Goal: Task Accomplishment & Management: Use online tool/utility

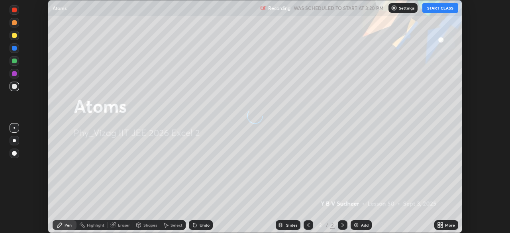
scroll to position [233, 510]
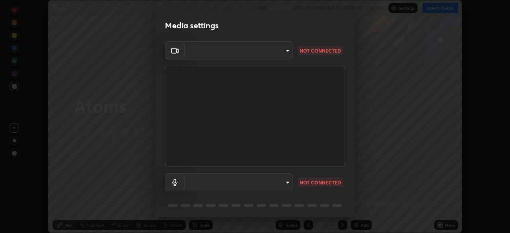
type input "fab681ba750bf75f06921e7f17ca069de0a3581fc79c581edb37af7783f8bcbb"
type input "34d041a7a13abf7411112e438eeba22a3237b589322c951489ae947f9fbe74f8"
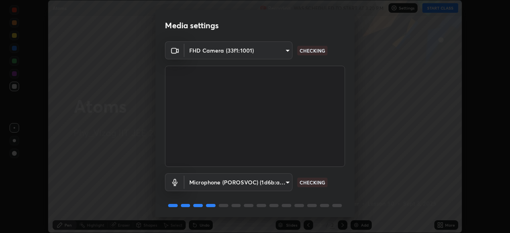
scroll to position [28, 0]
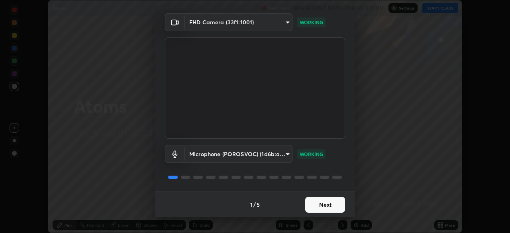
click at [320, 204] on button "Next" at bounding box center [325, 205] width 40 height 16
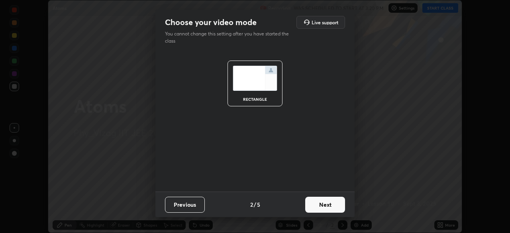
click at [326, 204] on button "Next" at bounding box center [325, 205] width 40 height 16
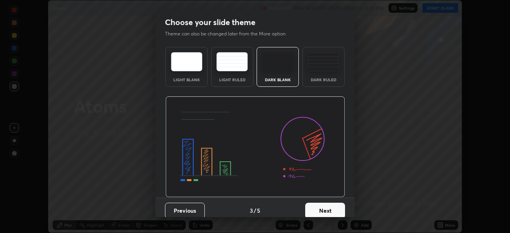
click at [325, 76] on div "Dark Ruled" at bounding box center [323, 67] width 42 height 40
click at [325, 208] on button "Next" at bounding box center [325, 211] width 40 height 16
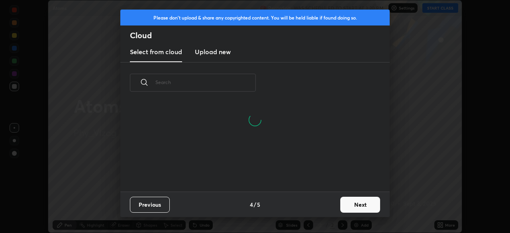
click at [352, 203] on button "Next" at bounding box center [360, 205] width 40 height 16
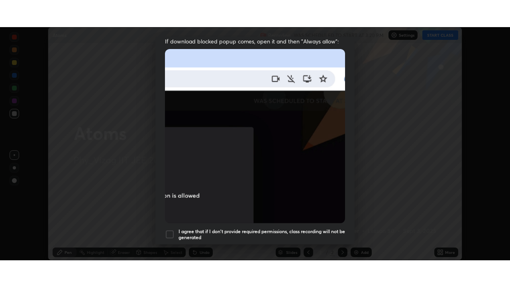
scroll to position [191, 0]
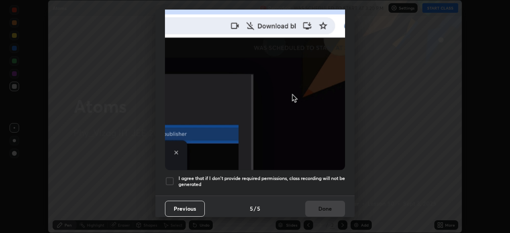
click at [172, 177] on div at bounding box center [170, 182] width 10 height 10
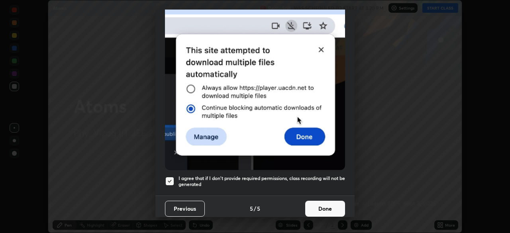
click at [314, 207] on button "Done" at bounding box center [325, 209] width 40 height 16
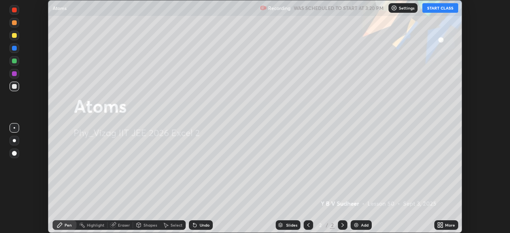
click at [357, 225] on img at bounding box center [356, 225] width 6 height 6
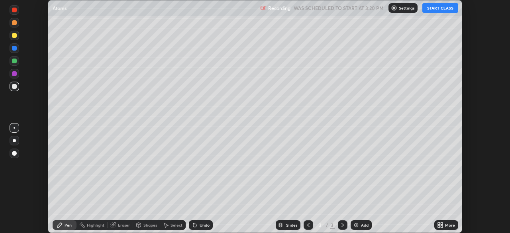
click at [439, 224] on icon at bounding box center [439, 224] width 2 height 2
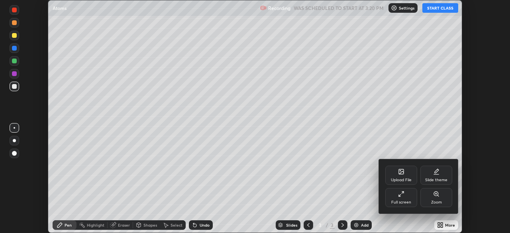
click at [404, 195] on div "Full screen" at bounding box center [401, 197] width 32 height 19
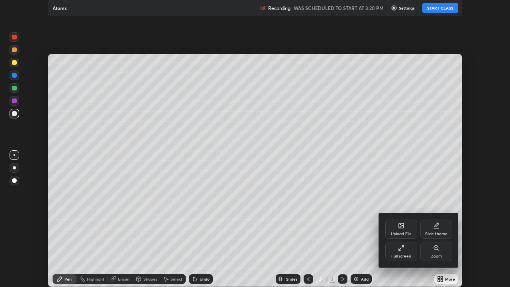
scroll to position [287, 510]
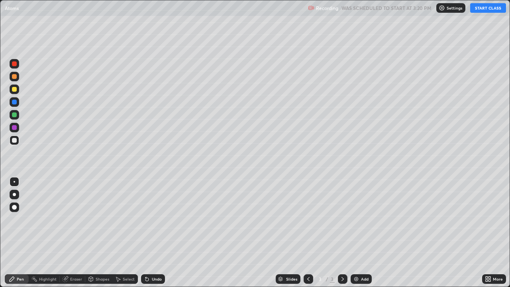
click at [486, 11] on button "START CLASS" at bounding box center [488, 8] width 36 height 10
click at [14, 194] on div at bounding box center [14, 194] width 3 height 3
click at [357, 233] on img at bounding box center [356, 279] width 6 height 6
click at [15, 65] on div at bounding box center [14, 63] width 5 height 5
click at [15, 141] on div at bounding box center [14, 140] width 5 height 5
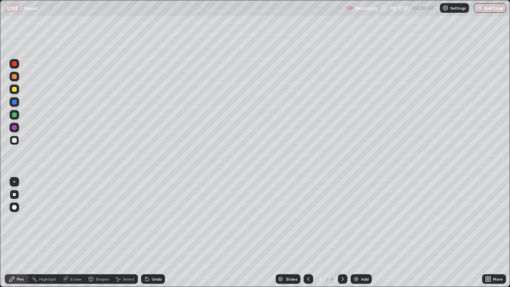
click at [152, 233] on div "Undo" at bounding box center [157, 279] width 10 height 4
click at [157, 233] on div "Undo" at bounding box center [153, 279] width 24 height 10
click at [156, 233] on div "Undo" at bounding box center [157, 279] width 10 height 4
click at [359, 233] on div "Add" at bounding box center [361, 279] width 21 height 10
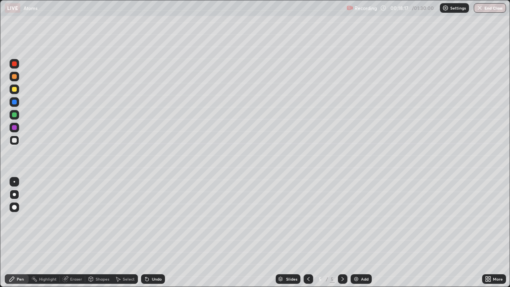
click at [96, 233] on div "Shapes" at bounding box center [103, 279] width 14 height 4
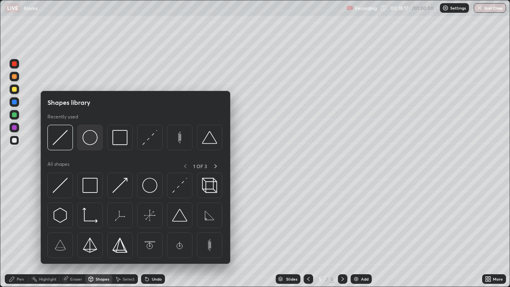
click at [92, 139] on img at bounding box center [89, 137] width 15 height 15
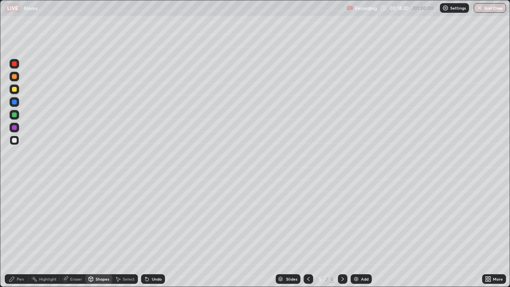
click at [18, 233] on div "Pen" at bounding box center [20, 279] width 7 height 4
click at [102, 233] on div "Shapes" at bounding box center [103, 279] width 14 height 4
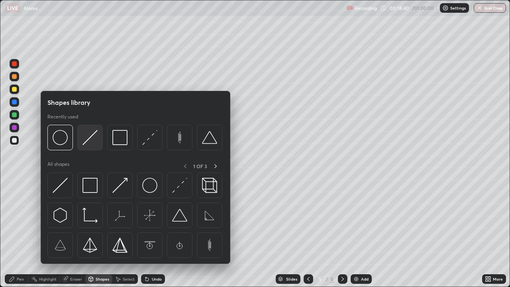
click at [92, 139] on img at bounding box center [89, 137] width 15 height 15
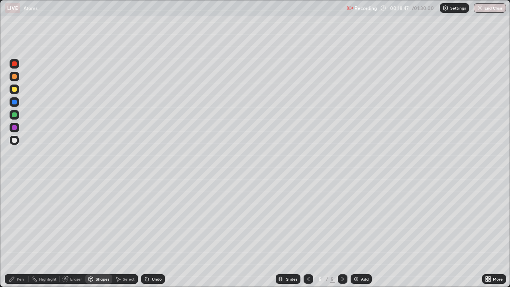
click at [99, 233] on div "Shapes" at bounding box center [103, 279] width 14 height 4
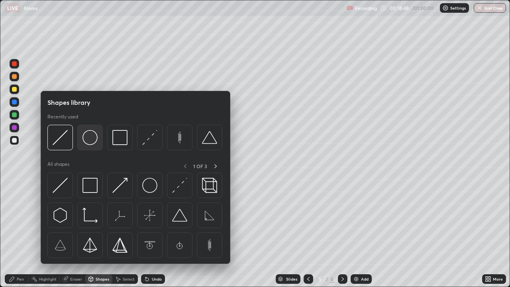
click at [91, 139] on img at bounding box center [89, 137] width 15 height 15
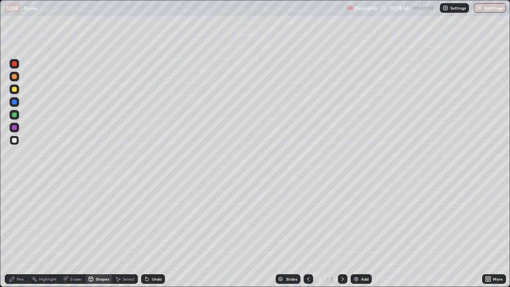
click at [22, 233] on div "Pen" at bounding box center [20, 279] width 7 height 4
click at [98, 233] on div "Shapes" at bounding box center [103, 279] width 14 height 4
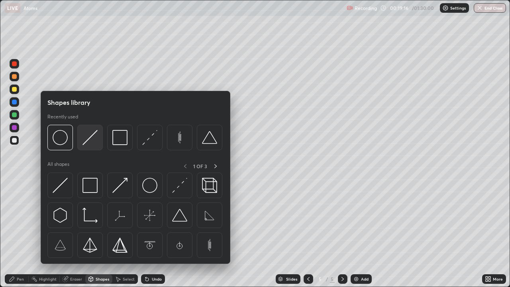
click at [86, 133] on img at bounding box center [89, 137] width 15 height 15
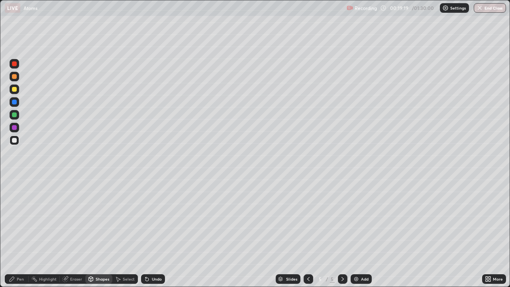
click at [22, 233] on div "Pen" at bounding box center [20, 279] width 7 height 4
click at [100, 233] on div "Shapes" at bounding box center [103, 279] width 14 height 4
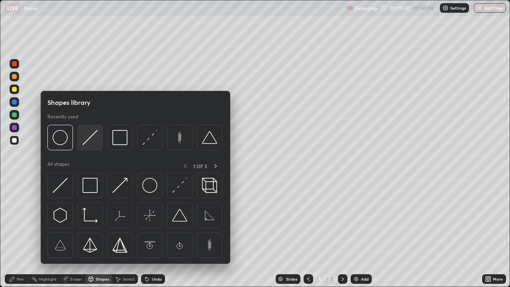
click at [94, 138] on img at bounding box center [89, 137] width 15 height 15
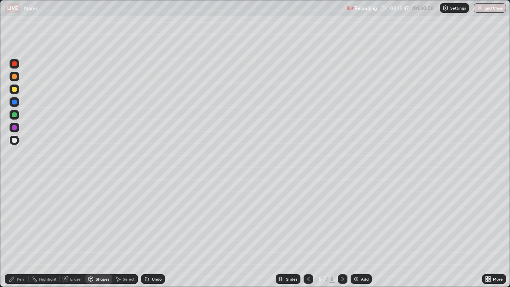
click at [18, 233] on div "Pen" at bounding box center [20, 279] width 7 height 4
click at [95, 233] on div "Shapes" at bounding box center [98, 279] width 27 height 10
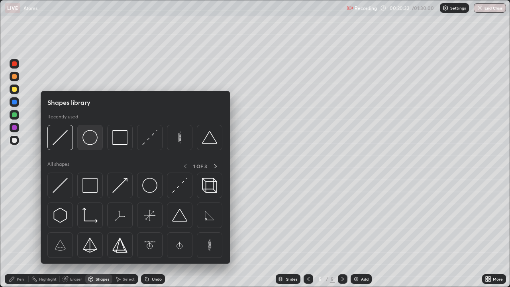
click at [94, 139] on img at bounding box center [89, 137] width 15 height 15
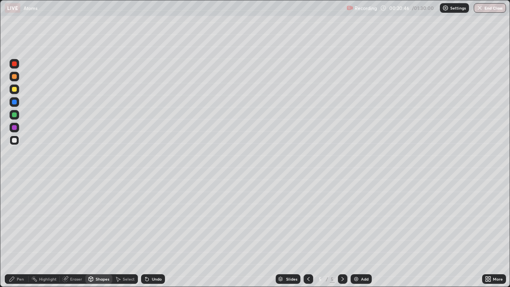
click at [20, 233] on div "Pen" at bounding box center [20, 279] width 7 height 4
click at [152, 233] on div "Undo" at bounding box center [157, 279] width 10 height 4
click at [154, 233] on div "Undo" at bounding box center [157, 279] width 10 height 4
click at [154, 233] on div "Undo" at bounding box center [153, 279] width 24 height 10
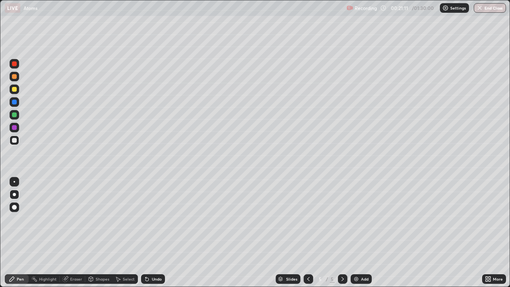
click at [154, 233] on div "Undo" at bounding box center [153, 279] width 24 height 10
click at [356, 233] on img at bounding box center [356, 279] width 6 height 6
click at [152, 233] on div "Undo" at bounding box center [157, 279] width 10 height 4
click at [153, 233] on div "Undo" at bounding box center [157, 279] width 10 height 4
click at [155, 233] on div "Undo" at bounding box center [157, 279] width 10 height 4
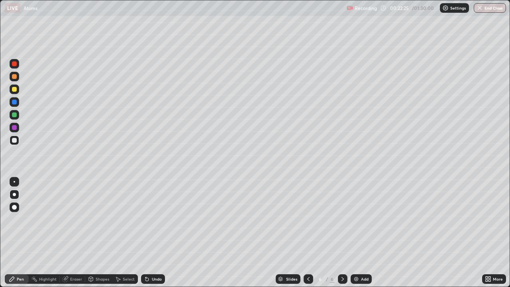
click at [152, 233] on div "Undo" at bounding box center [157, 279] width 10 height 4
click at [309, 233] on div at bounding box center [309, 279] width 10 height 16
click at [341, 233] on icon at bounding box center [342, 279] width 6 height 6
click at [355, 233] on img at bounding box center [356, 279] width 6 height 6
click at [152, 233] on div "Undo" at bounding box center [157, 279] width 10 height 4
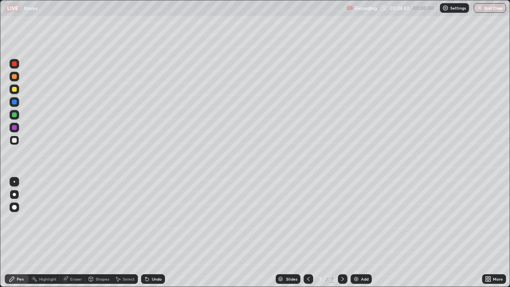
click at [154, 233] on div "Undo" at bounding box center [157, 279] width 10 height 4
click at [155, 233] on div "Undo" at bounding box center [157, 279] width 10 height 4
click at [145, 233] on icon at bounding box center [145, 277] width 1 height 1
click at [152, 233] on div "Undo" at bounding box center [157, 279] width 10 height 4
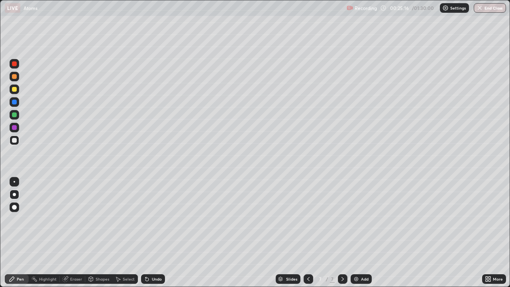
click at [153, 233] on div "Undo" at bounding box center [157, 279] width 10 height 4
click at [150, 233] on div "Undo" at bounding box center [153, 279] width 24 height 10
click at [152, 233] on div "Undo" at bounding box center [157, 279] width 10 height 4
click at [307, 233] on icon at bounding box center [308, 279] width 6 height 6
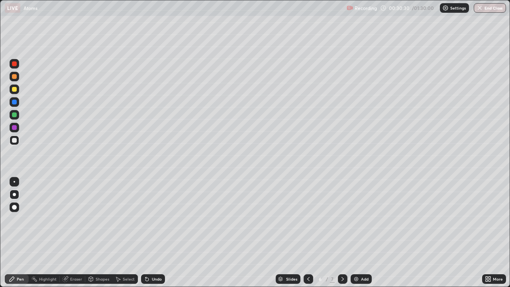
click at [308, 233] on icon at bounding box center [308, 279] width 6 height 6
click at [341, 233] on icon at bounding box center [342, 279] width 6 height 6
click at [342, 233] on icon at bounding box center [342, 279] width 6 height 6
click at [354, 233] on img at bounding box center [356, 279] width 6 height 6
click at [78, 233] on div "Eraser" at bounding box center [72, 279] width 25 height 10
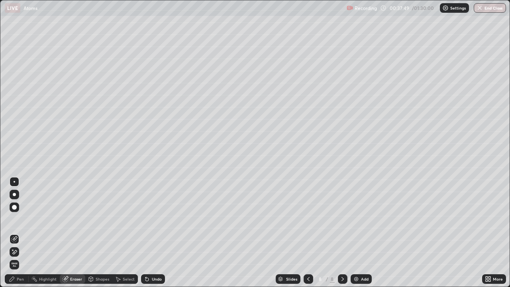
click at [16, 233] on icon at bounding box center [14, 252] width 6 height 7
click at [16, 233] on icon at bounding box center [14, 239] width 6 height 6
click at [17, 233] on div "Pen" at bounding box center [17, 279] width 24 height 10
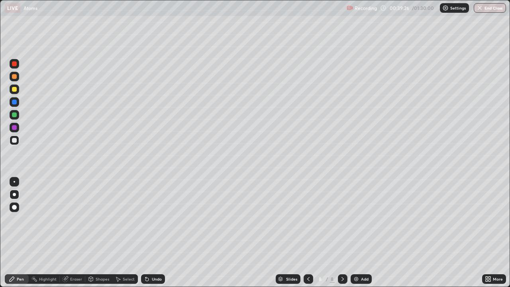
click at [354, 233] on img at bounding box center [356, 279] width 6 height 6
click at [78, 233] on div "Eraser" at bounding box center [76, 279] width 12 height 4
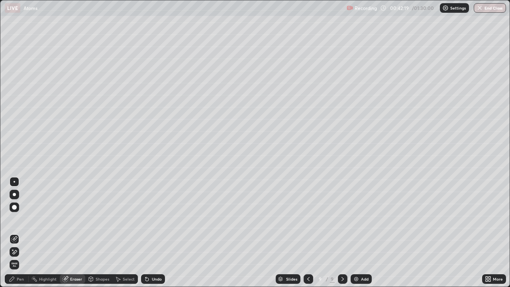
click at [15, 233] on icon at bounding box center [14, 252] width 6 height 7
click at [17, 233] on icon at bounding box center [14, 239] width 6 height 6
click at [20, 233] on div "Pen" at bounding box center [20, 279] width 7 height 4
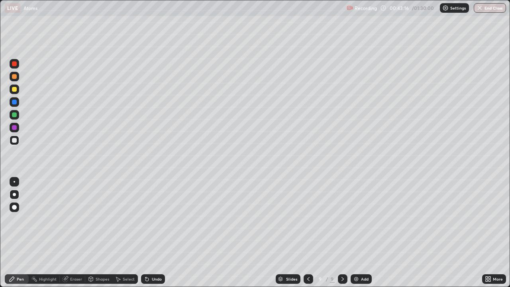
click at [308, 233] on icon at bounding box center [308, 279] width 6 height 6
click at [309, 233] on icon at bounding box center [308, 279] width 6 height 6
click at [308, 233] on icon at bounding box center [308, 279] width 6 height 6
click at [308, 233] on icon at bounding box center [308, 279] width 2 height 4
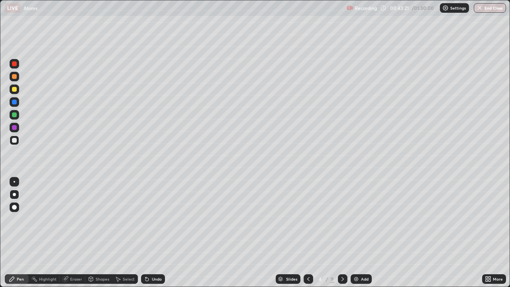
click at [308, 233] on icon at bounding box center [308, 279] width 6 height 6
click at [341, 233] on icon at bounding box center [342, 279] width 6 height 6
click at [341, 233] on icon at bounding box center [342, 279] width 2 height 4
click at [342, 233] on icon at bounding box center [342, 279] width 6 height 6
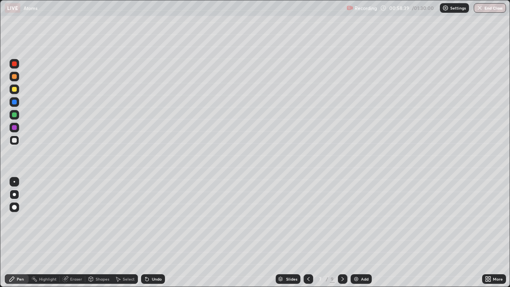
click at [15, 89] on div at bounding box center [14, 89] width 5 height 5
click at [310, 233] on div at bounding box center [309, 279] width 10 height 10
click at [344, 233] on icon at bounding box center [342, 279] width 6 height 6
click at [341, 233] on icon at bounding box center [342, 279] width 6 height 6
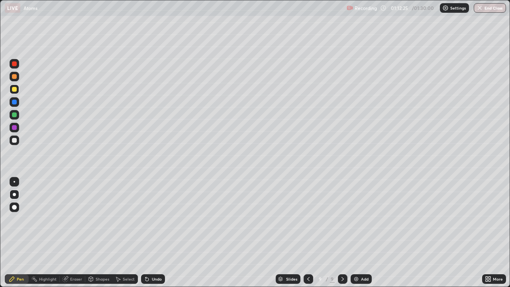
click at [80, 233] on div "Eraser" at bounding box center [76, 279] width 12 height 4
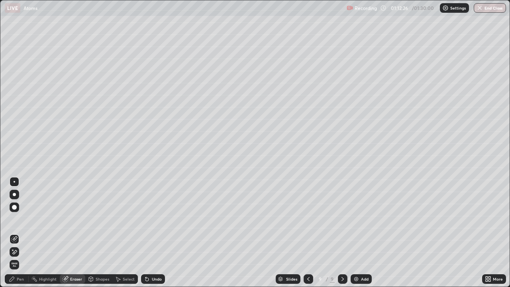
click at [15, 233] on icon at bounding box center [14, 252] width 6 height 7
click at [16, 233] on icon at bounding box center [14, 239] width 6 height 6
click at [14, 233] on icon at bounding box center [12, 279] width 5 height 5
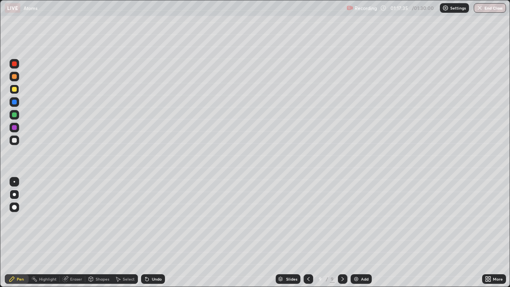
click at [152, 233] on div "Undo" at bounding box center [157, 279] width 10 height 4
click at [155, 233] on div "Undo" at bounding box center [157, 279] width 10 height 4
click at [361, 233] on div "Add" at bounding box center [365, 279] width 8 height 4
click at [156, 233] on div "Undo" at bounding box center [153, 279] width 24 height 10
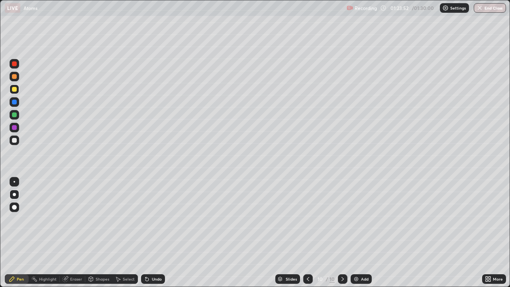
click at [154, 233] on div "Undo" at bounding box center [157, 279] width 10 height 4
click at [155, 233] on div "Undo" at bounding box center [153, 279] width 24 height 10
click at [153, 233] on div "Undo" at bounding box center [153, 279] width 24 height 10
click at [152, 233] on div "Undo" at bounding box center [153, 279] width 24 height 10
click at [152, 233] on div "Undo" at bounding box center [157, 279] width 10 height 4
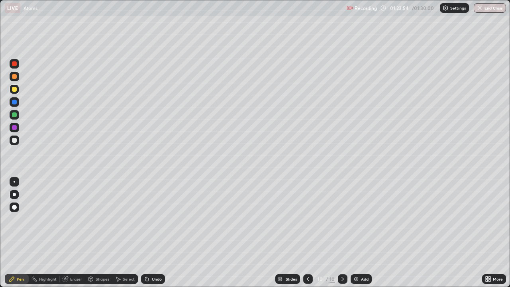
click at [152, 233] on div "Undo" at bounding box center [157, 279] width 10 height 4
click at [488, 11] on button "End Class" at bounding box center [490, 8] width 31 height 10
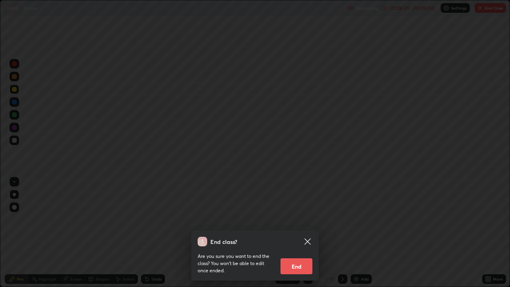
click at [300, 233] on button "End" at bounding box center [296, 266] width 32 height 16
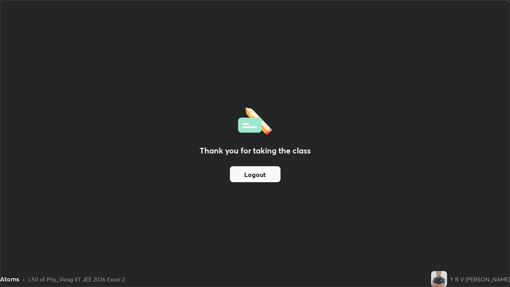
click at [250, 176] on button "Logout" at bounding box center [255, 174] width 51 height 16
